Goal: Task Accomplishment & Management: Use online tool/utility

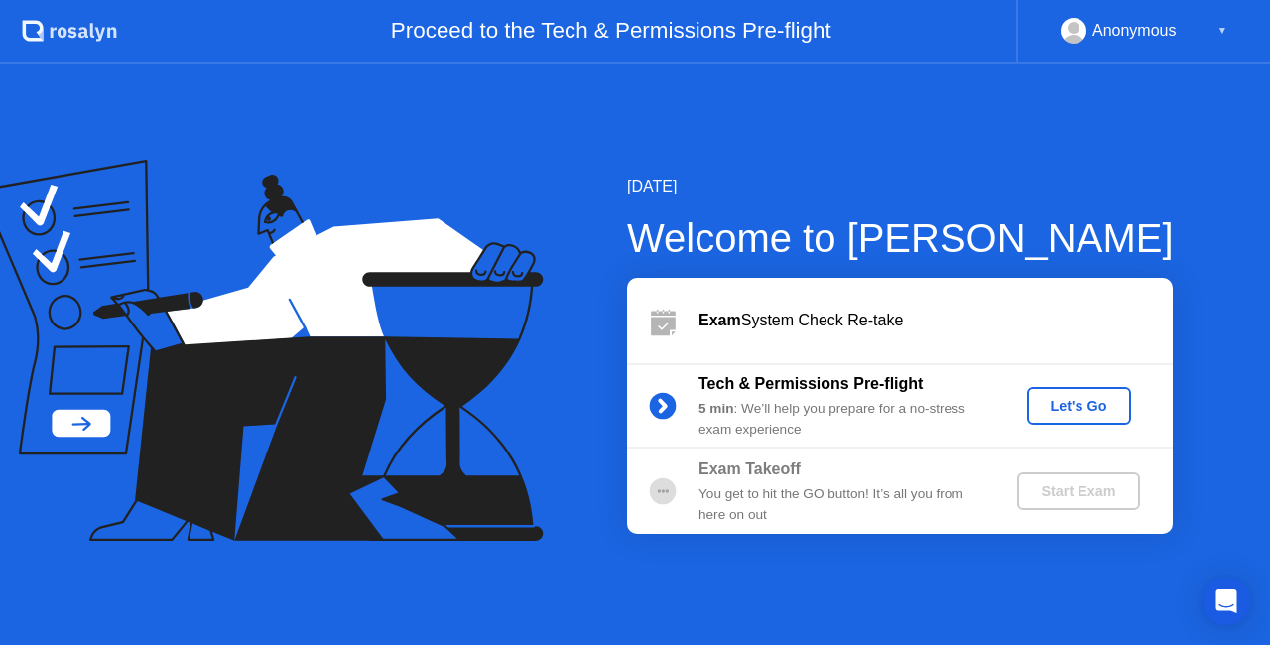
click at [1091, 409] on div "Let's Go" at bounding box center [1079, 406] width 88 height 16
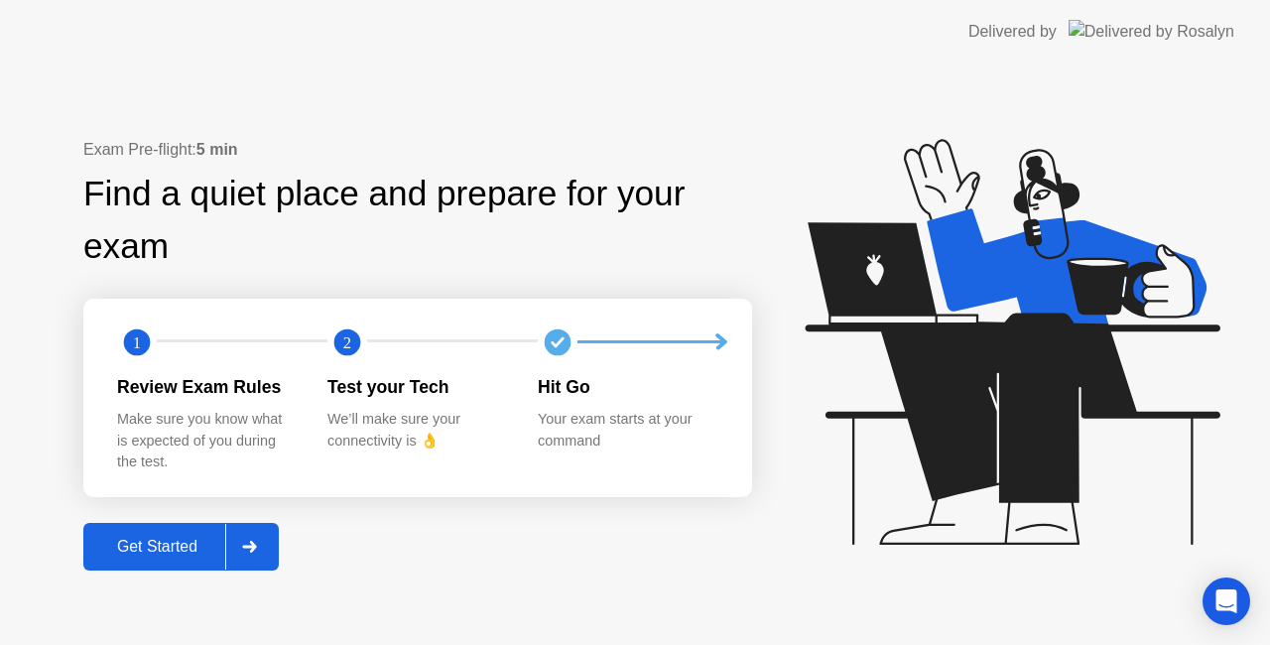
click at [162, 538] on div "Get Started" at bounding box center [157, 547] width 136 height 18
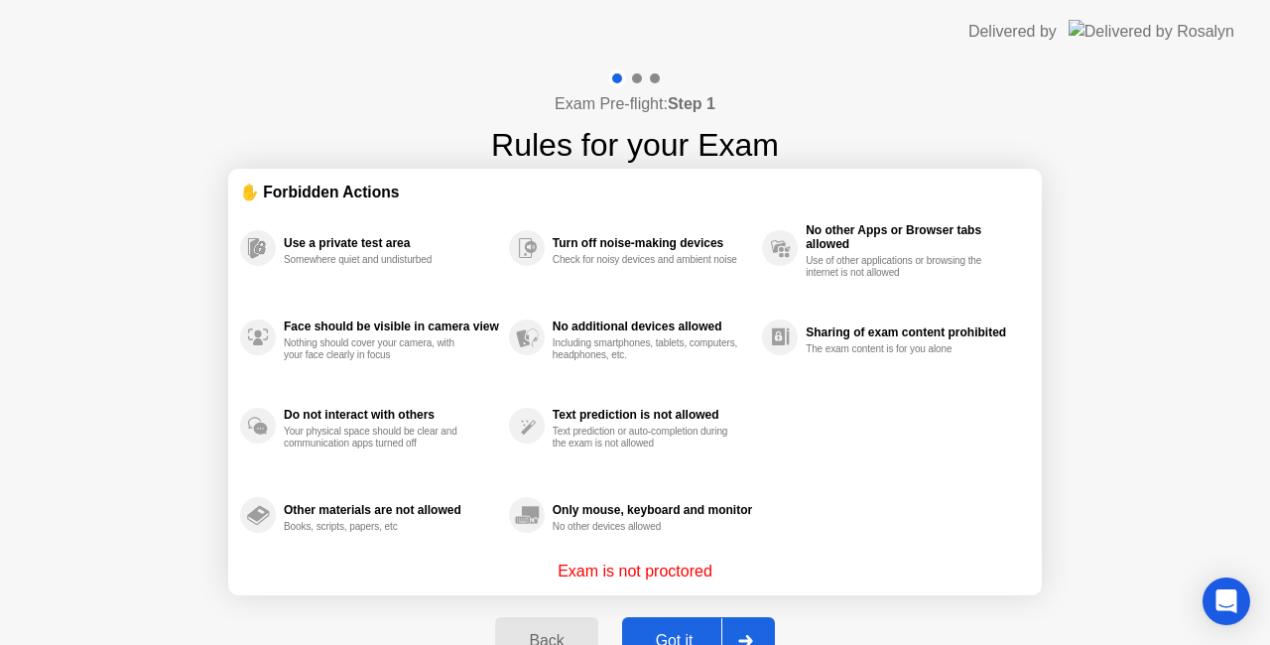
click at [697, 632] on div "Got it" at bounding box center [674, 641] width 93 height 18
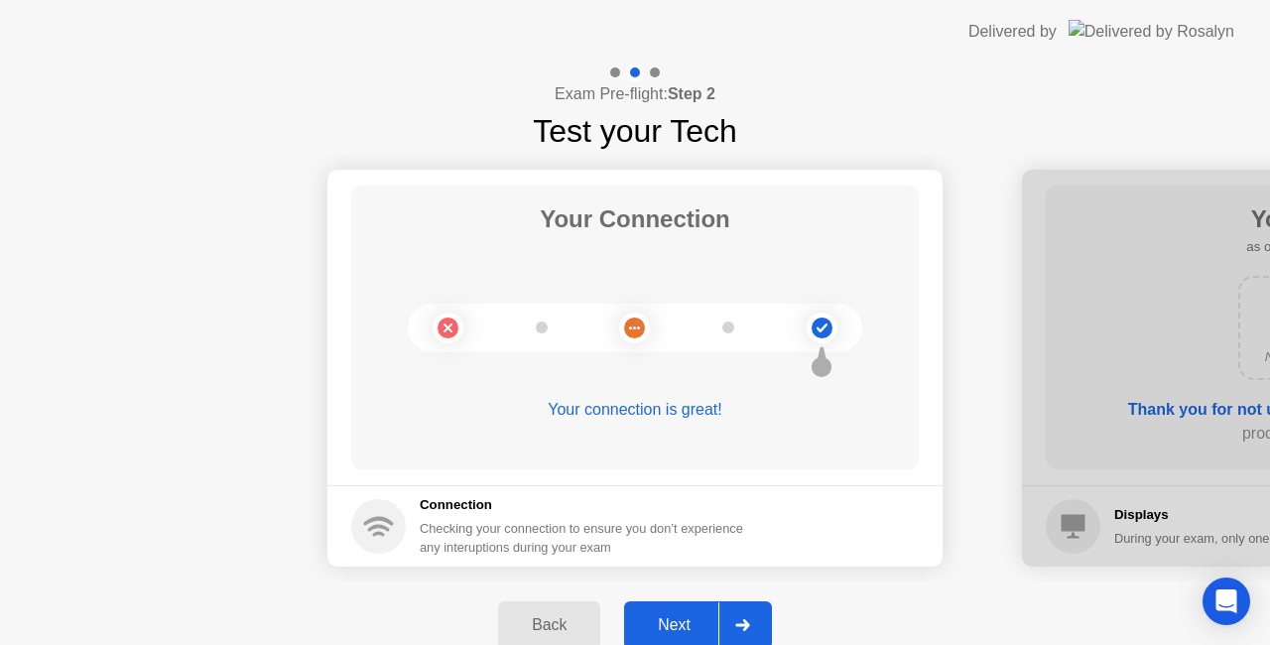
click at [697, 630] on div "Next" at bounding box center [674, 625] width 88 height 18
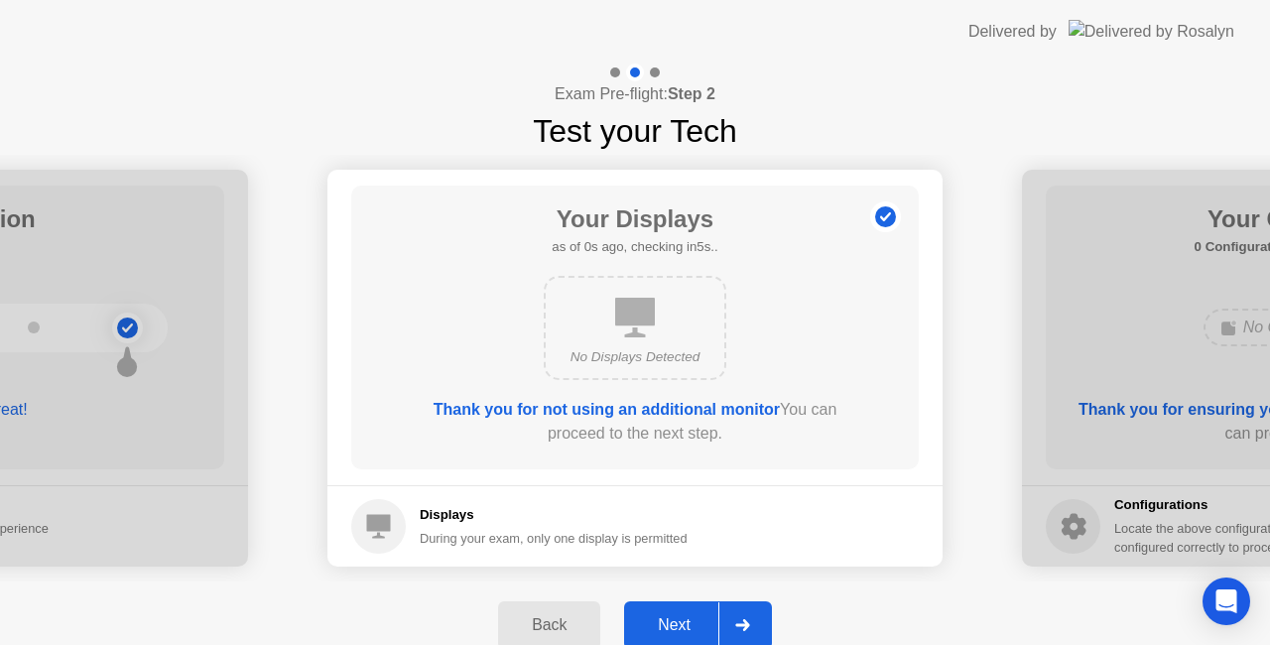
click at [697, 630] on div "Next" at bounding box center [674, 625] width 88 height 18
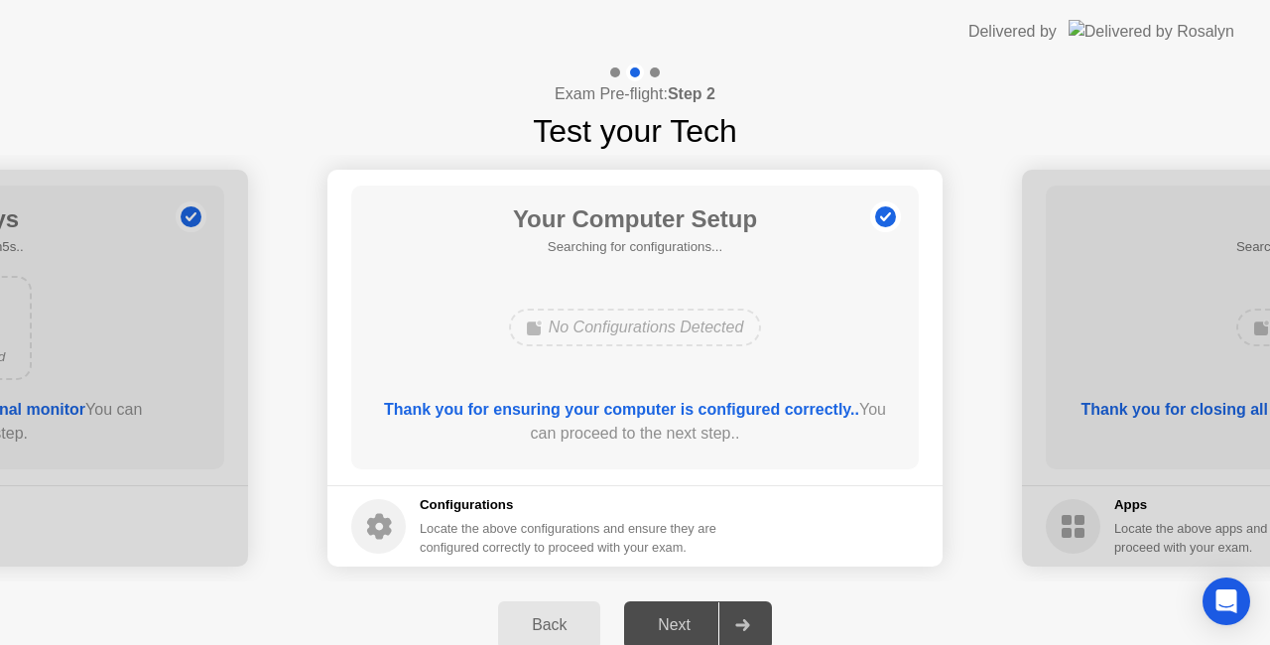
click at [697, 630] on div "Next" at bounding box center [674, 625] width 88 height 18
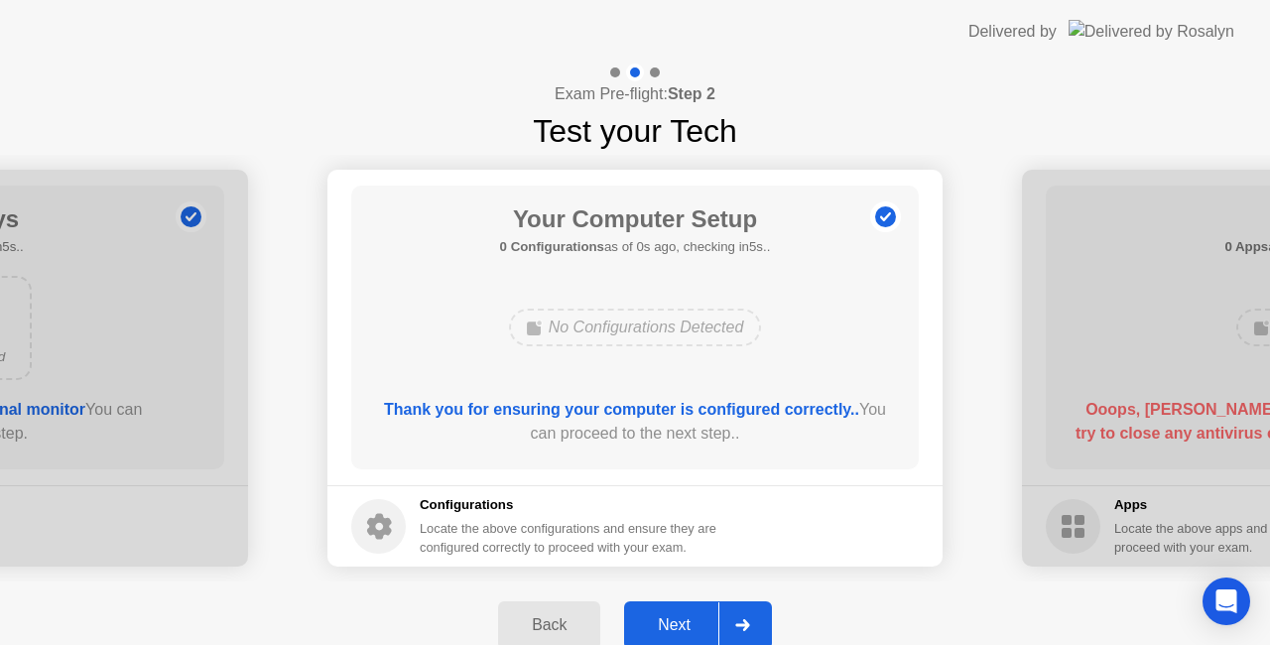
click at [697, 630] on div "Next" at bounding box center [674, 625] width 88 height 18
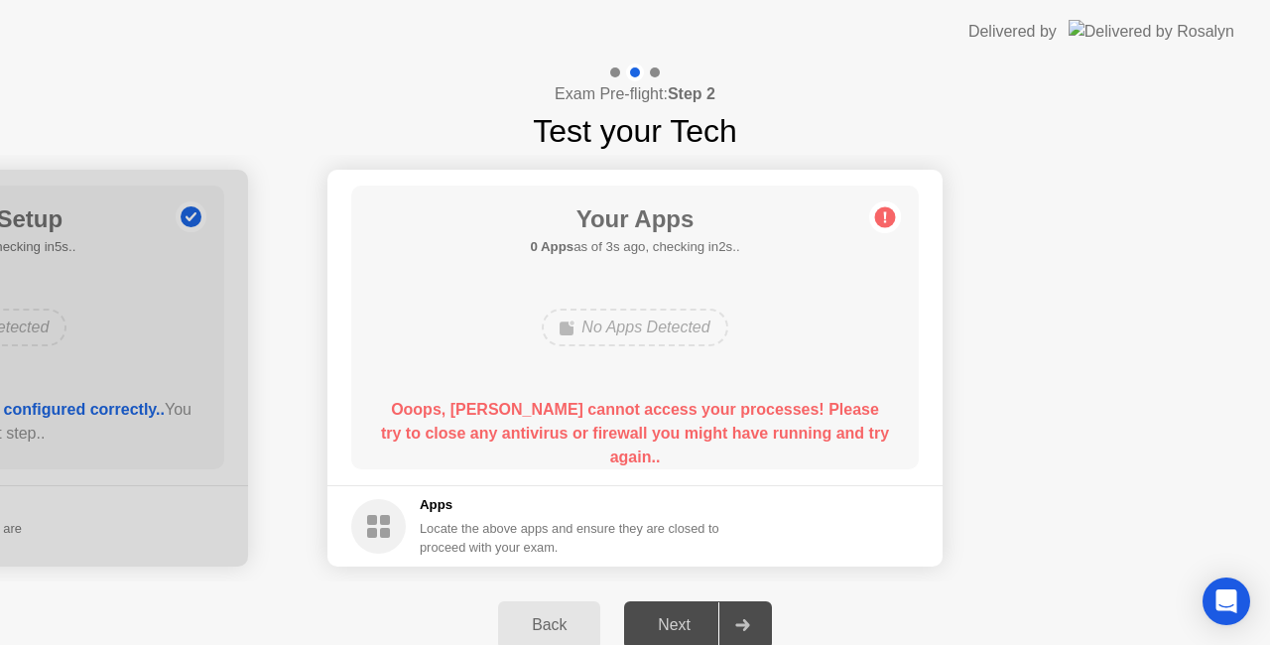
click at [697, 630] on div "Next" at bounding box center [674, 625] width 88 height 18
click at [688, 434] on b "Ooops, Rosalyn cannot access your processes! Please try to close any antivirus …" at bounding box center [635, 433] width 508 height 64
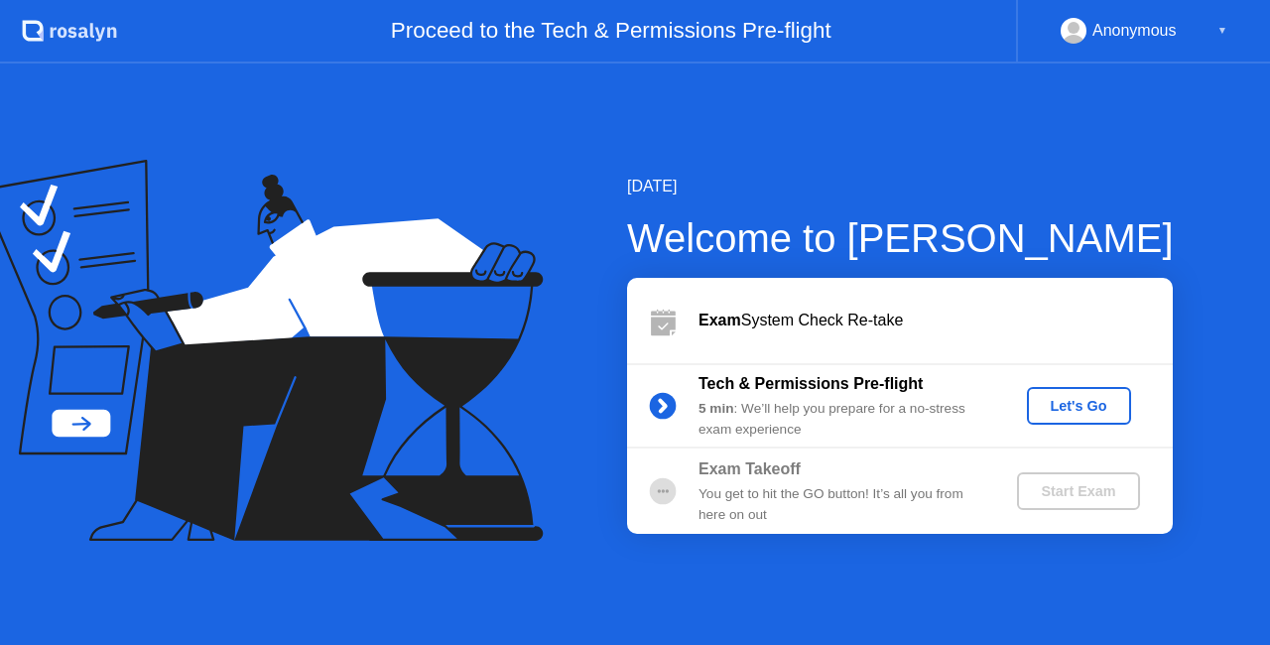
click at [1067, 405] on div "Let's Go" at bounding box center [1079, 406] width 88 height 16
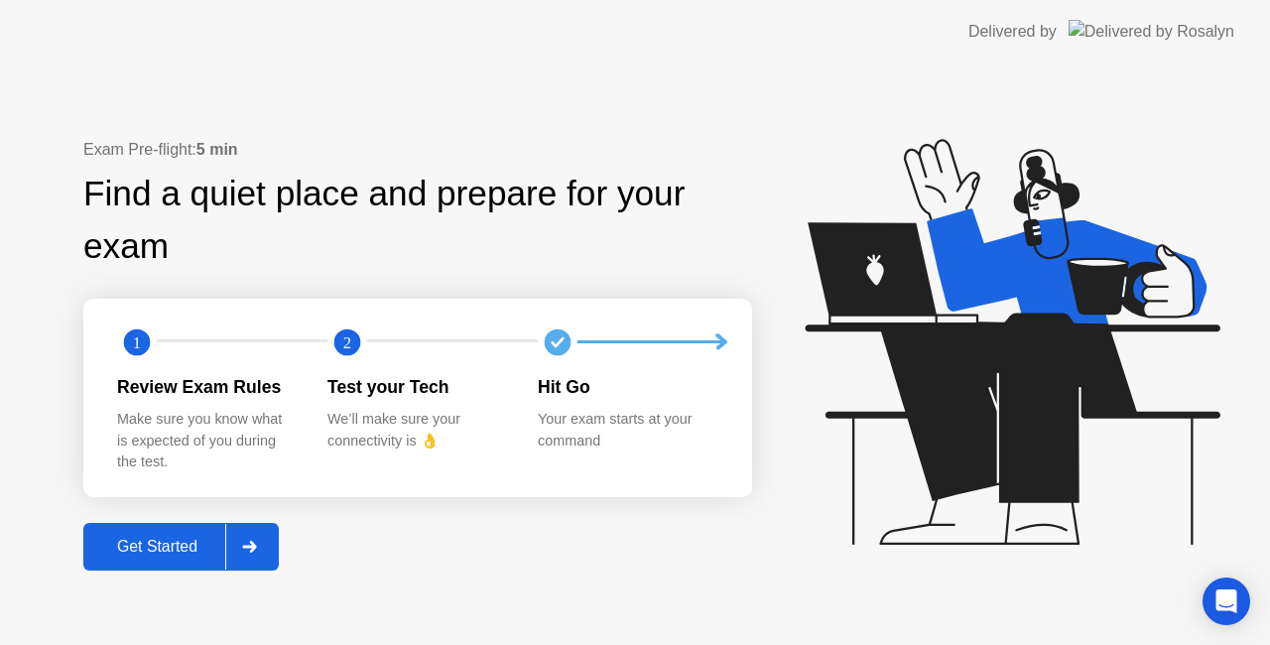
click at [161, 552] on div "Get Started" at bounding box center [157, 547] width 136 height 18
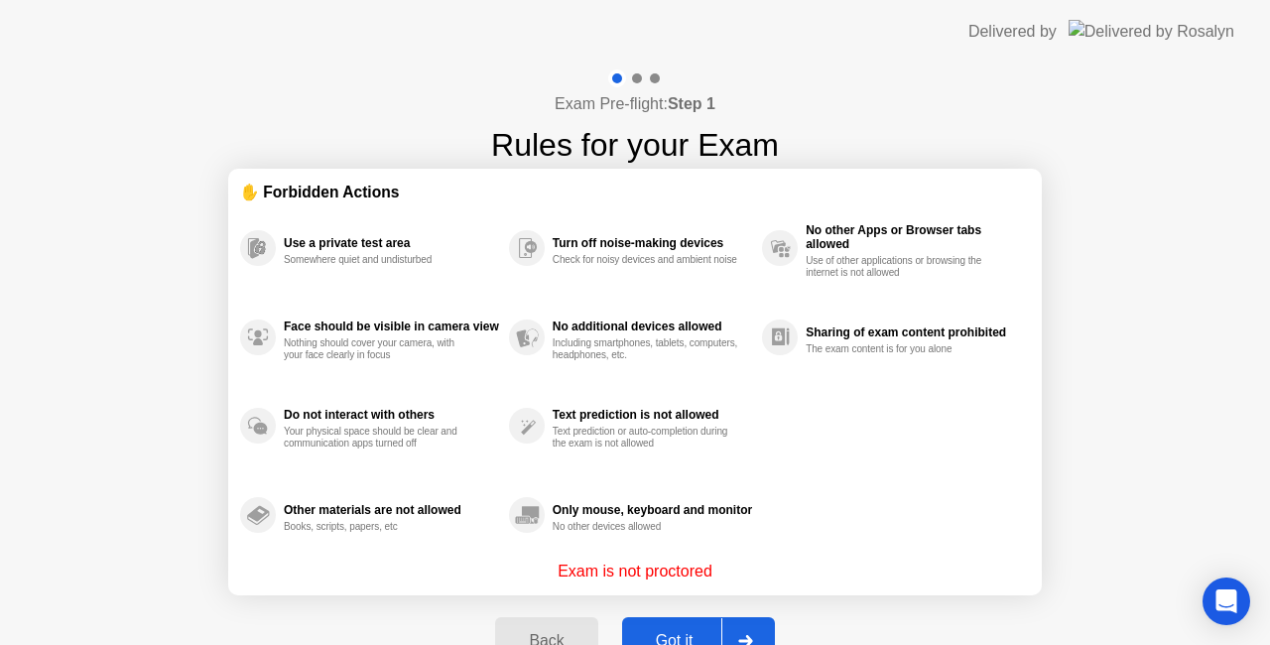
click at [645, 623] on button "Got it" at bounding box center [698, 641] width 153 height 48
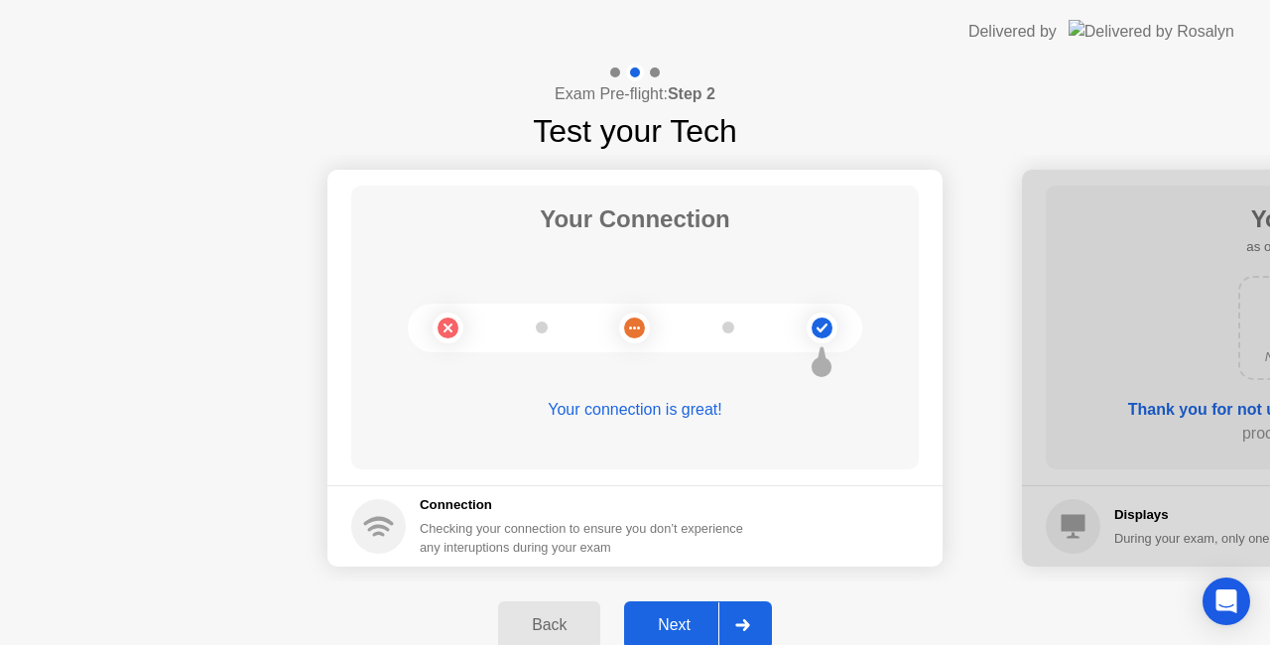
click at [645, 623] on div "Next" at bounding box center [674, 625] width 88 height 18
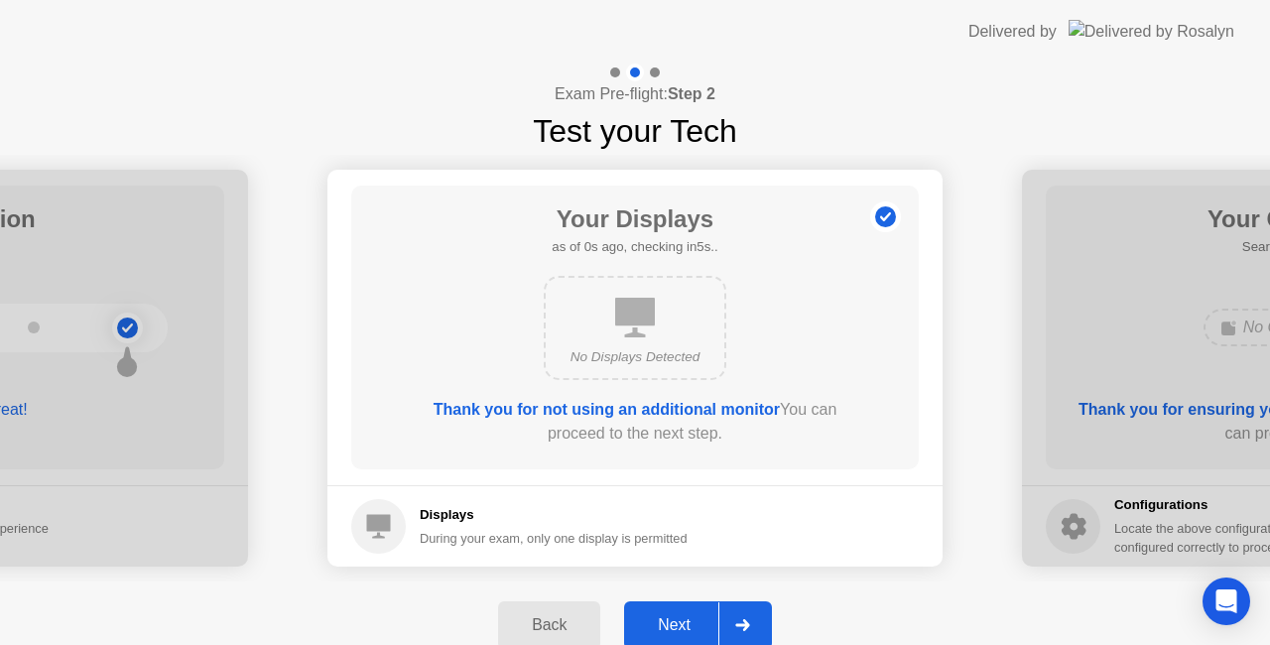
click at [645, 623] on div "Next" at bounding box center [674, 625] width 88 height 18
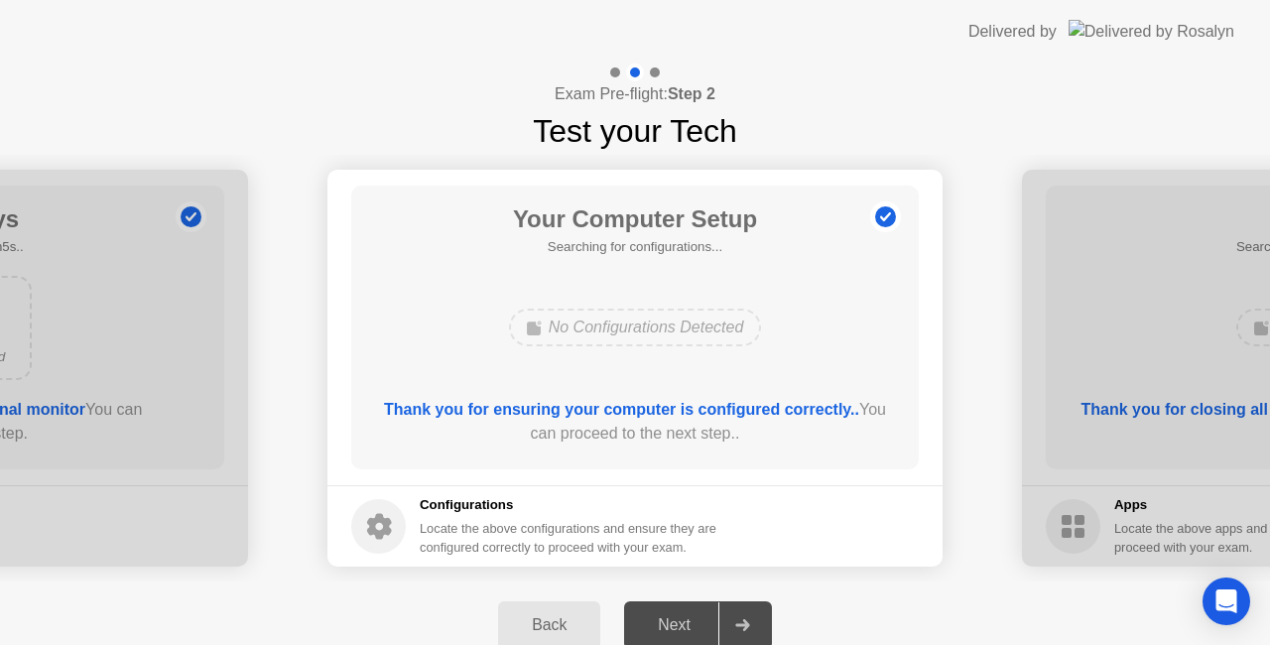
click at [645, 623] on div "Next" at bounding box center [674, 625] width 88 height 18
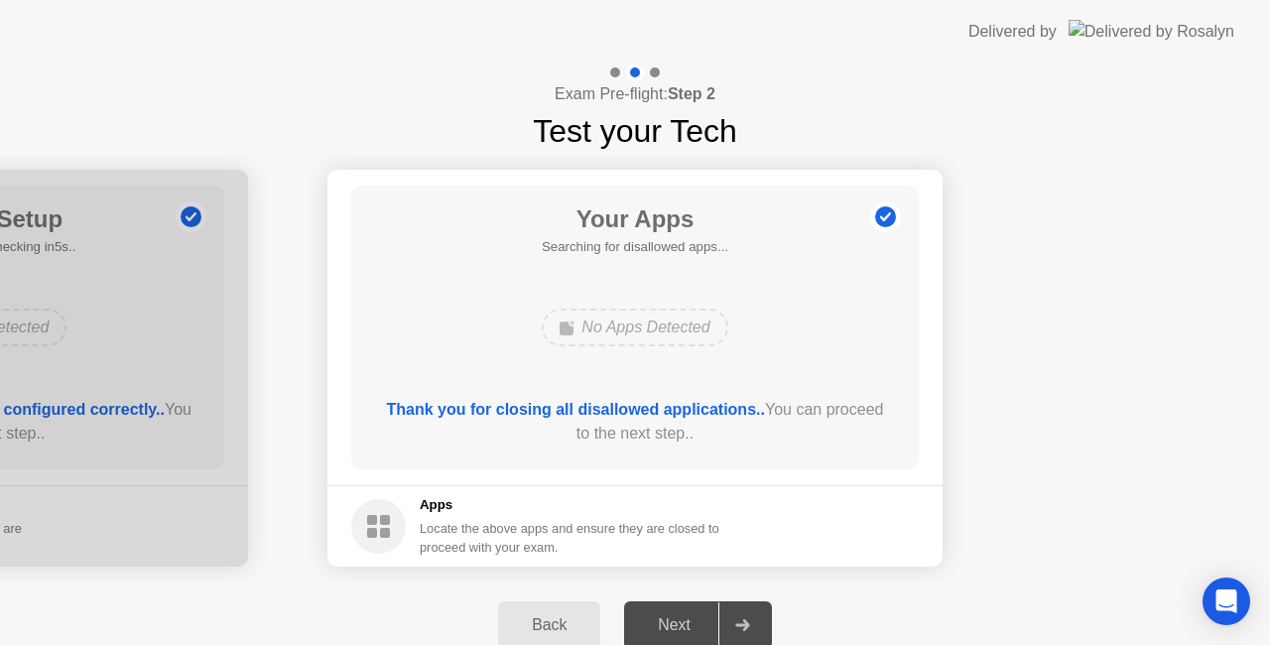
click at [645, 623] on div "Next" at bounding box center [674, 625] width 88 height 18
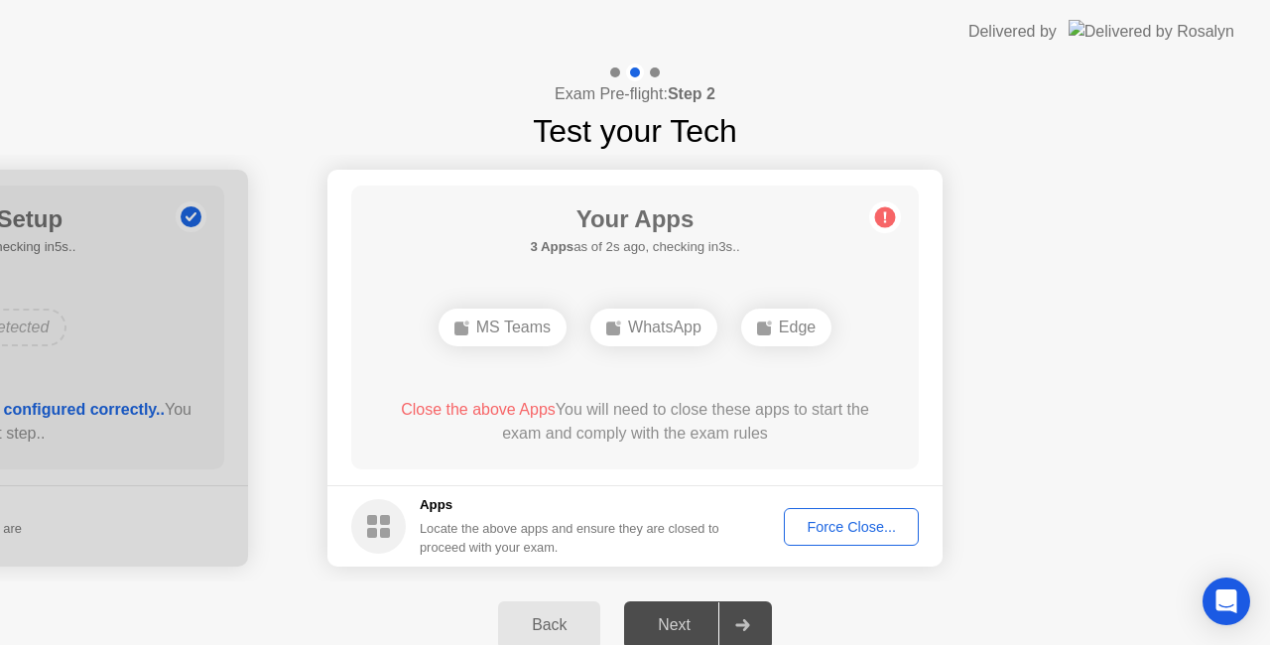
click at [901, 542] on button "Force Close..." at bounding box center [851, 527] width 135 height 38
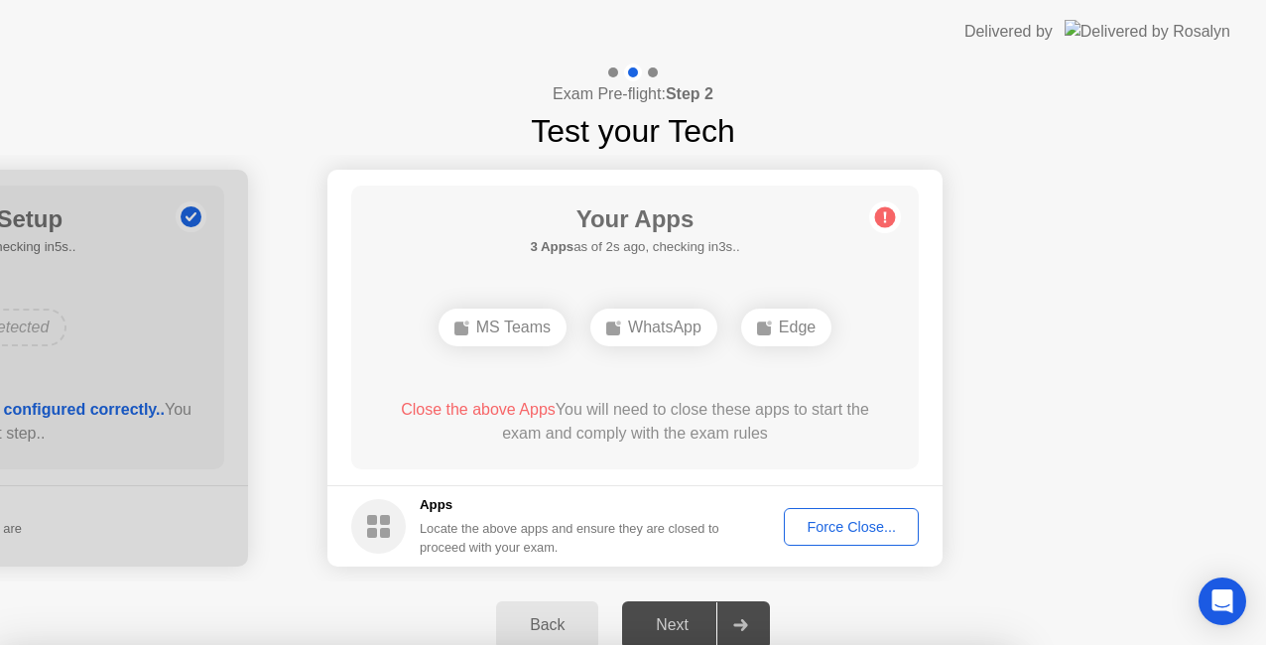
click at [869, 644] on div at bounding box center [633, 645] width 1266 height 0
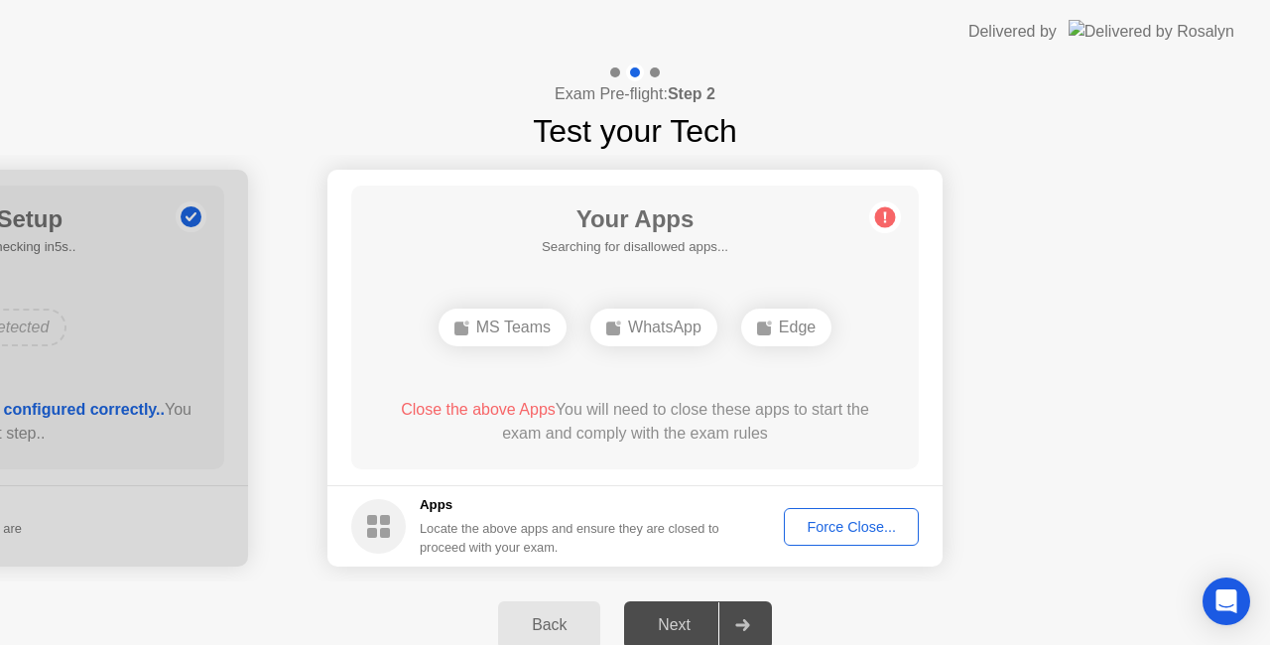
click at [836, 519] on div "Force Close..." at bounding box center [851, 527] width 121 height 16
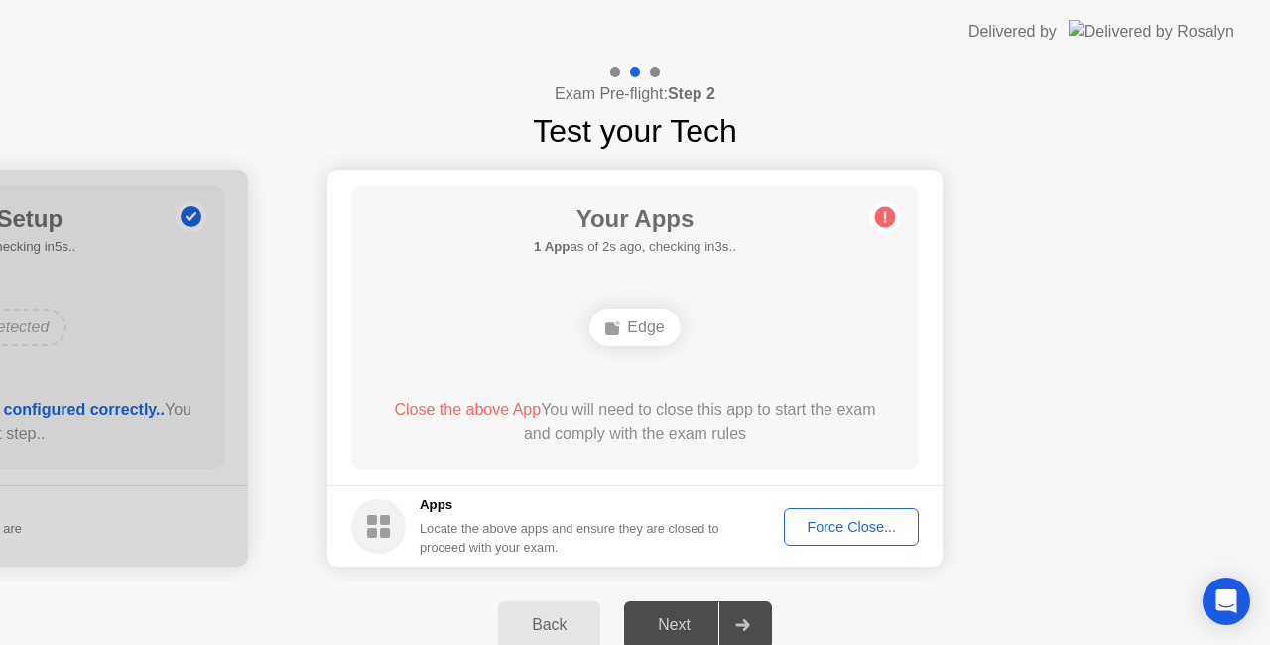
click at [838, 535] on div "Force Close..." at bounding box center [851, 527] width 121 height 16
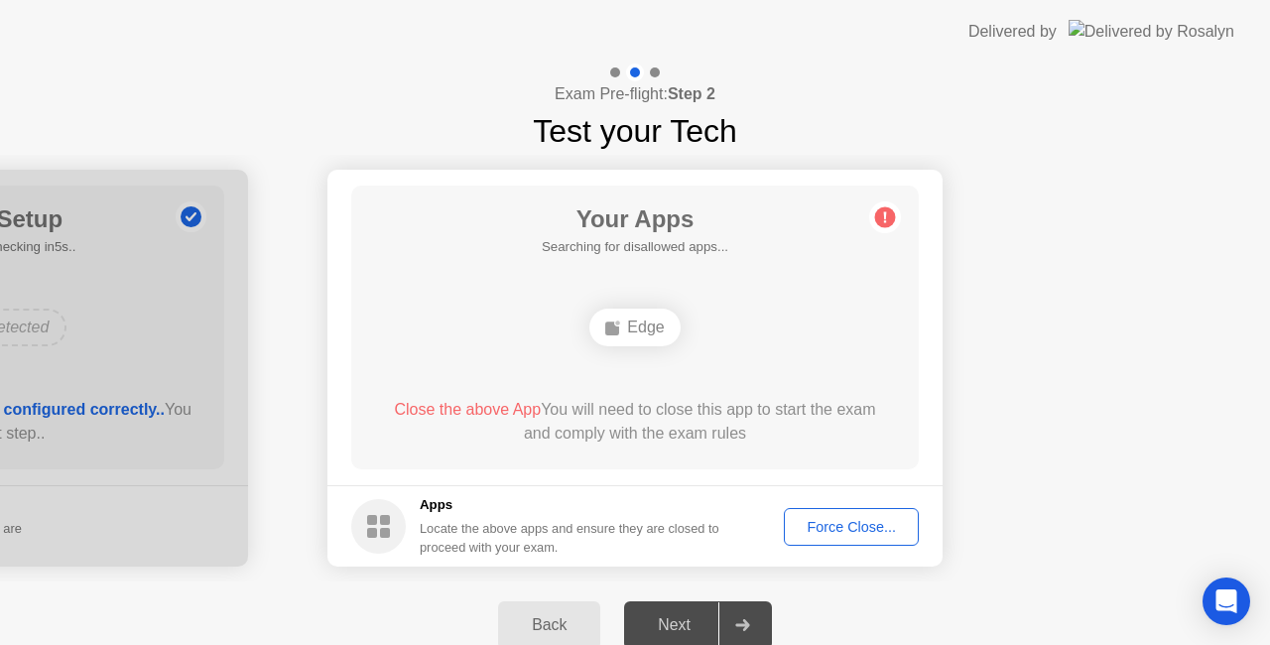
click at [861, 524] on div "Force Close..." at bounding box center [851, 527] width 121 height 16
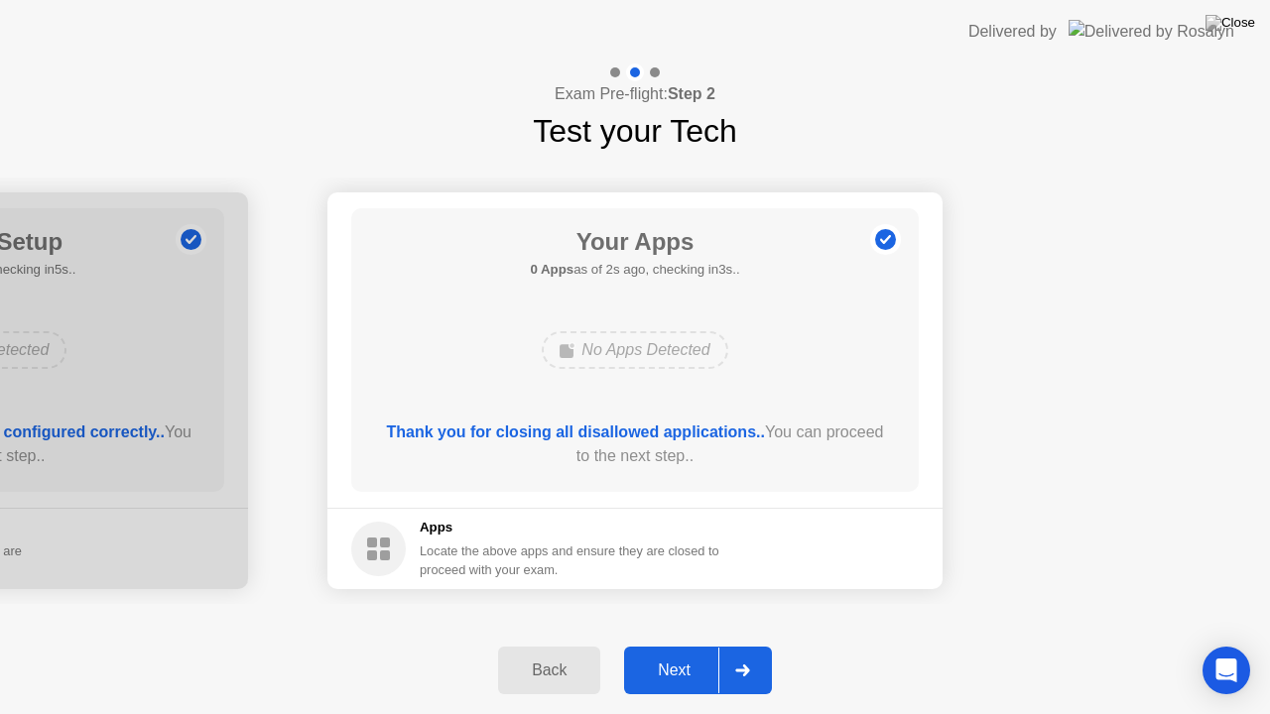
click at [684, 644] on div "Next" at bounding box center [674, 671] width 88 height 18
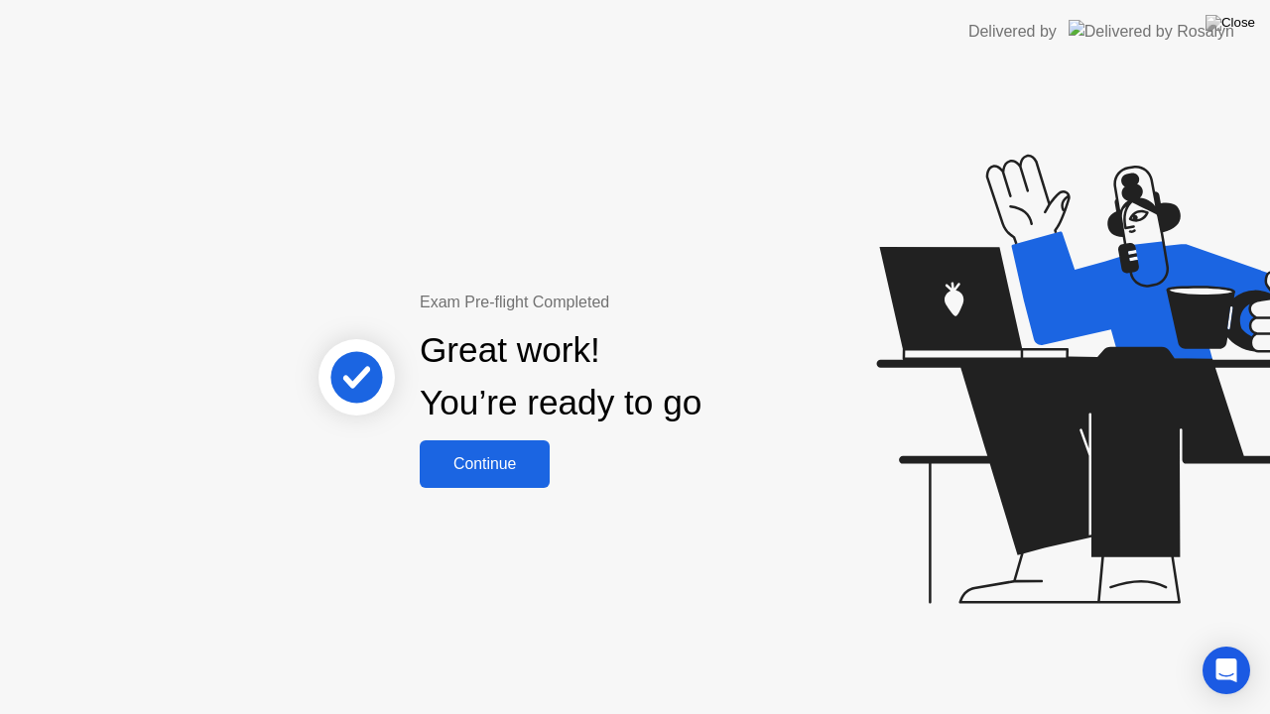
click at [473, 443] on button "Continue" at bounding box center [485, 464] width 130 height 48
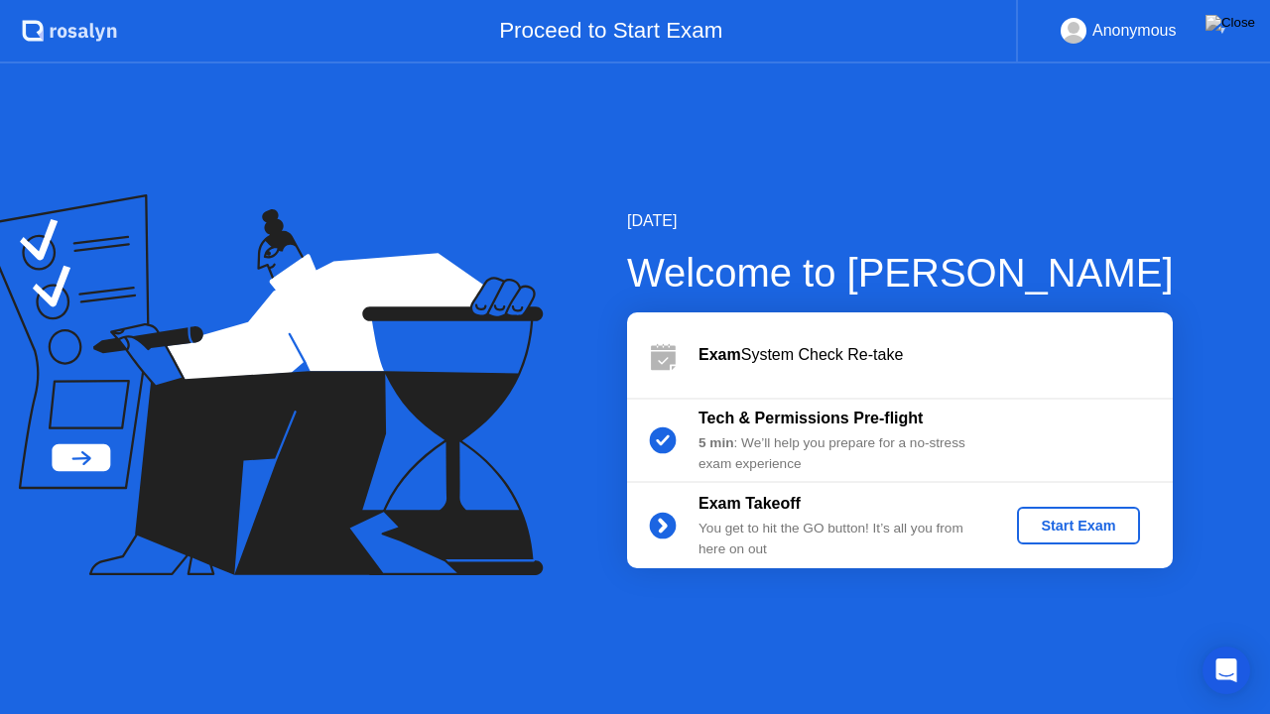
click at [1042, 524] on div "Start Exam" at bounding box center [1078, 526] width 106 height 16
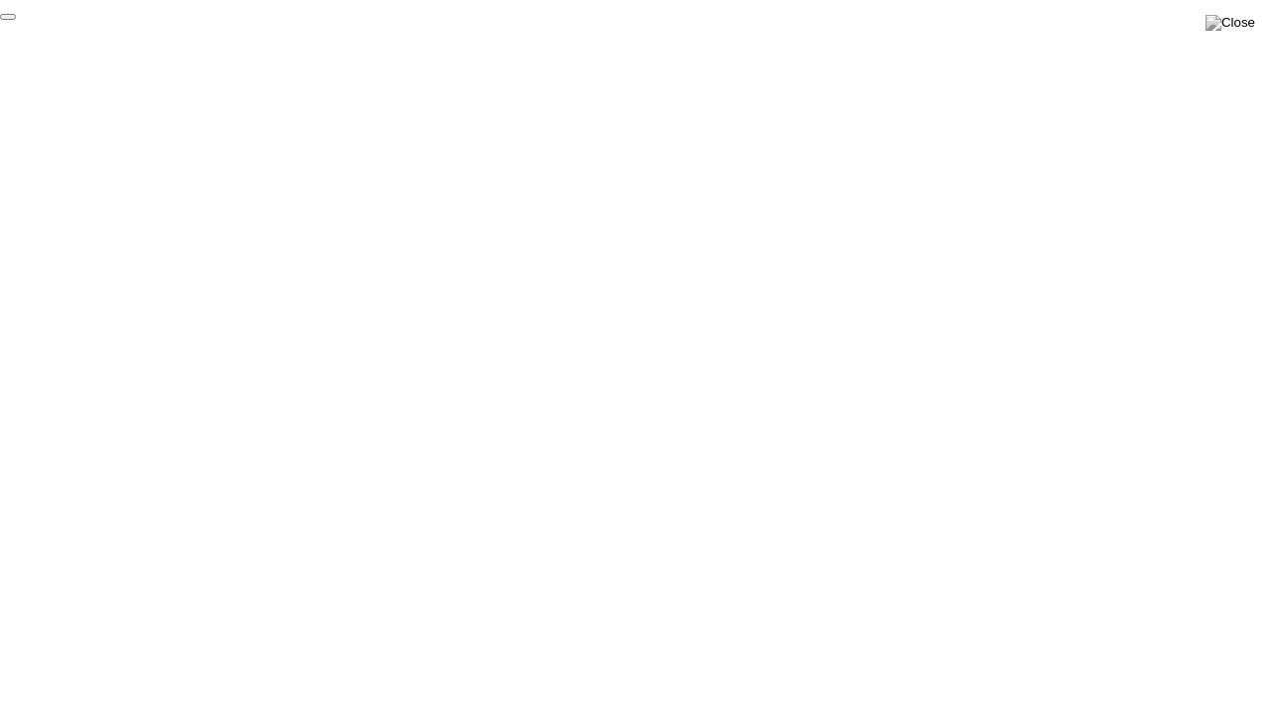
click div "End Proctoring Session"
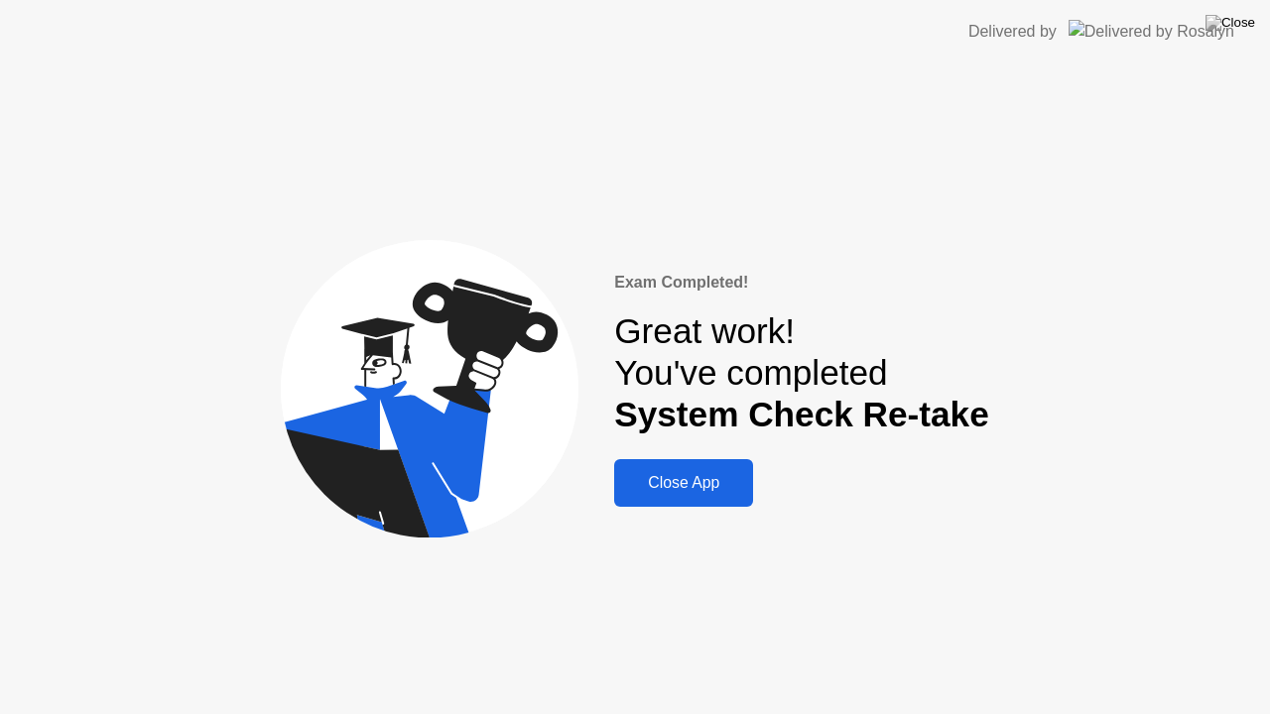
click at [704, 456] on div "Exam Completed! Great work! You've completed System Check Re-take Close App" at bounding box center [801, 389] width 374 height 237
click at [703, 466] on button "Close App" at bounding box center [683, 483] width 139 height 48
